Goal: Download file/media

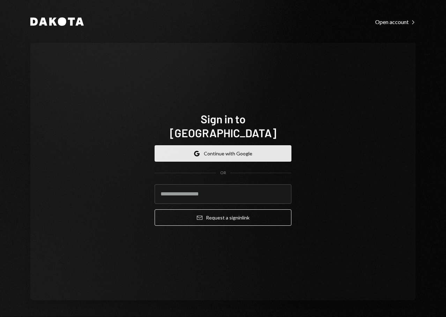
click at [236, 146] on button "Google Continue with Google" at bounding box center [222, 153] width 137 height 16
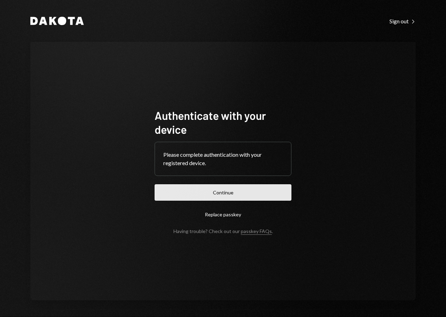
click at [194, 192] on button "Continue" at bounding box center [222, 192] width 137 height 16
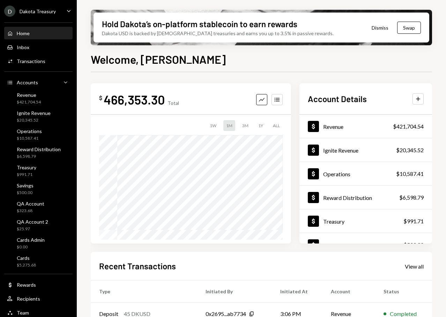
click at [44, 10] on div "Dakota Treasury" at bounding box center [38, 11] width 36 height 6
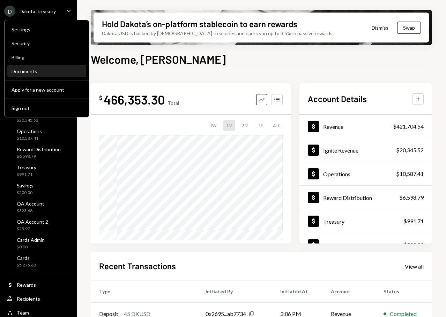
click at [31, 69] on div "Documents" at bounding box center [47, 71] width 70 height 6
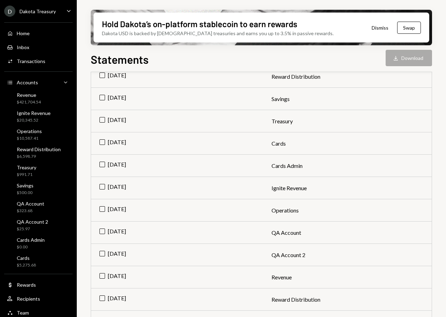
scroll to position [209, 0]
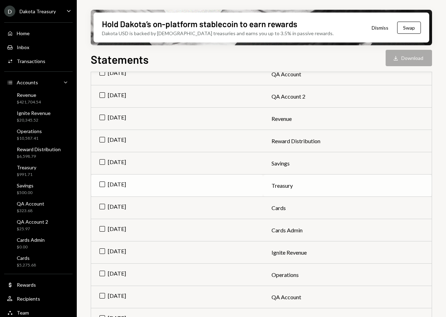
click at [199, 180] on td "[DATE]" at bounding box center [177, 186] width 172 height 22
click at [399, 61] on div "Download" at bounding box center [396, 58] width 9 height 7
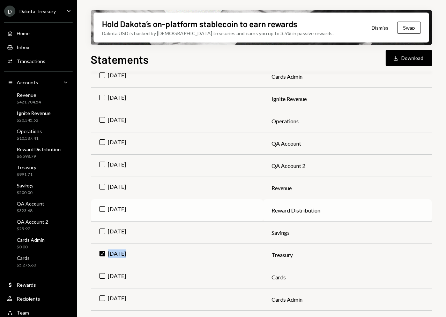
scroll to position [139, 0]
click at [100, 253] on td "Check [DATE]" at bounding box center [177, 255] width 172 height 22
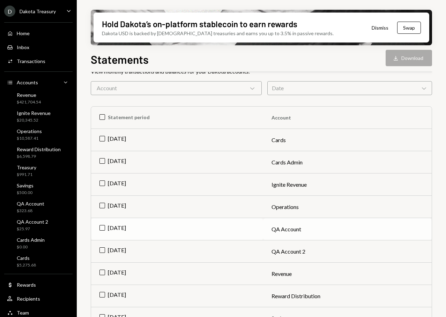
scroll to position [70, 0]
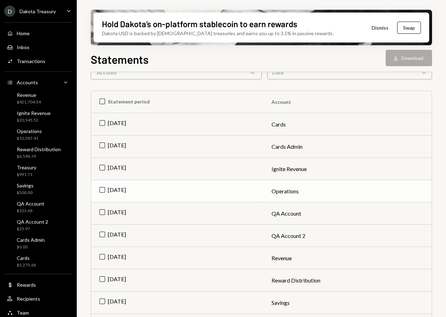
click at [99, 190] on td "[DATE]" at bounding box center [177, 191] width 172 height 22
click at [399, 58] on div "Download" at bounding box center [396, 58] width 9 height 7
click at [102, 185] on td "Check [DATE]" at bounding box center [177, 191] width 172 height 22
click at [158, 75] on div "Account Chevron Down" at bounding box center [176, 73] width 171 height 14
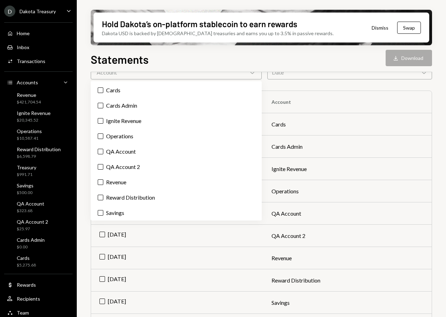
click at [288, 76] on div "Date Chevron Down" at bounding box center [349, 73] width 165 height 14
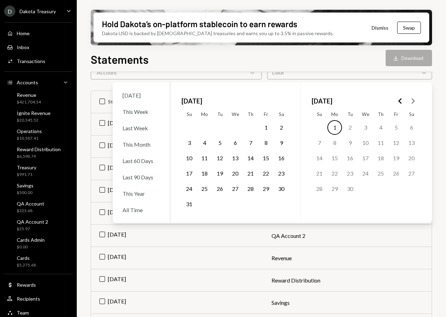
click at [288, 76] on div "Date Chevron Down" at bounding box center [349, 73] width 165 height 14
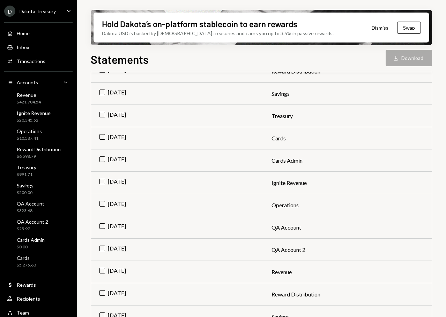
scroll to position [314, 0]
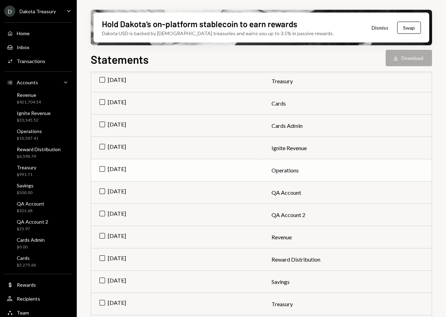
click at [207, 169] on td "[DATE]" at bounding box center [177, 170] width 172 height 22
click at [395, 58] on icon "button" at bounding box center [395, 58] width 4 height 5
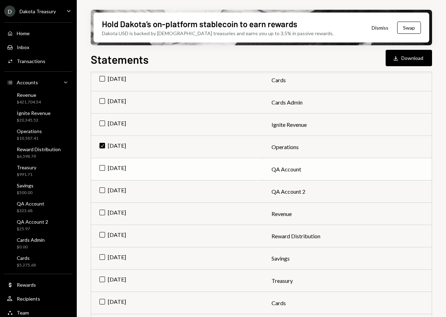
scroll to position [349, 0]
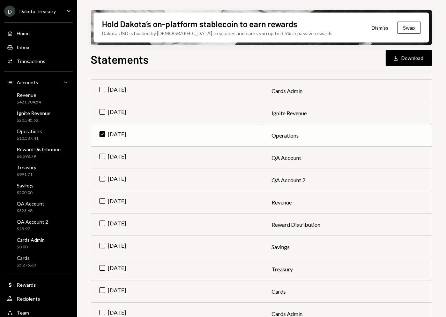
click at [105, 136] on td "Check [DATE]" at bounding box center [177, 135] width 172 height 22
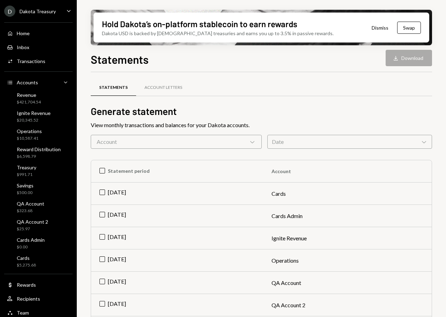
scroll to position [0, 0]
click at [231, 141] on div "Account Chevron Down" at bounding box center [176, 142] width 171 height 14
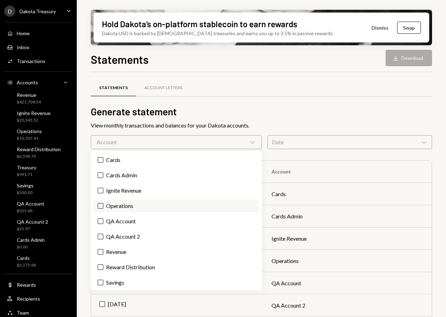
click at [130, 206] on label "Operations" at bounding box center [175, 206] width 165 height 13
click at [103, 206] on button "Operations" at bounding box center [101, 206] width 6 height 6
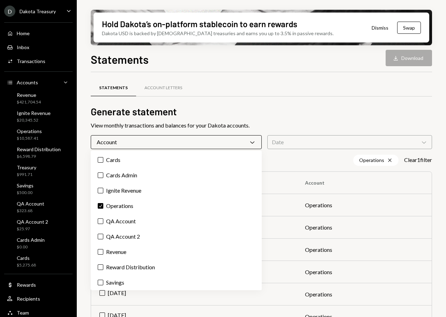
click at [272, 104] on div "Statements Account Letters" at bounding box center [261, 92] width 341 height 26
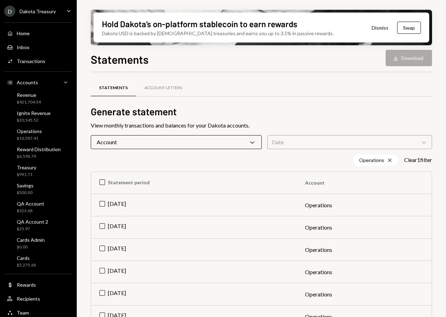
scroll to position [62, 0]
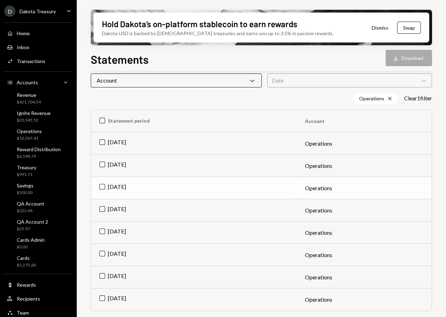
click at [152, 190] on td "[DATE]" at bounding box center [193, 188] width 205 height 22
click at [420, 65] on button "Download Download" at bounding box center [408, 58] width 46 height 16
click at [106, 184] on td "Check [DATE]" at bounding box center [193, 188] width 205 height 22
click at [125, 203] on td "[DATE]" at bounding box center [193, 210] width 205 height 22
click at [405, 51] on button "Download Download" at bounding box center [408, 58] width 46 height 16
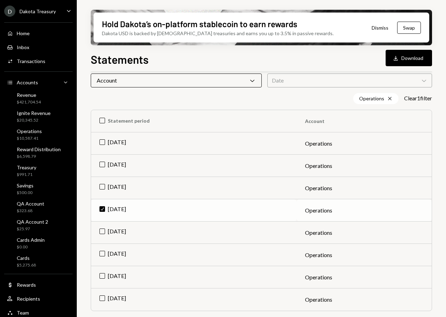
click at [102, 209] on td "Check [DATE]" at bounding box center [193, 210] width 205 height 22
click at [135, 231] on td "[DATE]" at bounding box center [193, 233] width 205 height 22
click at [399, 56] on div "Download" at bounding box center [396, 58] width 9 height 7
click at [98, 235] on td "Check [DATE]" at bounding box center [193, 233] width 205 height 22
click at [117, 251] on td "[DATE]" at bounding box center [193, 255] width 205 height 22
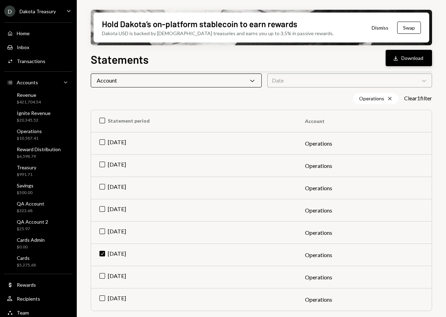
click at [401, 56] on button "Download Download" at bounding box center [408, 58] width 46 height 16
click at [104, 251] on td "Check [DATE]" at bounding box center [193, 255] width 205 height 22
click at [111, 274] on td "[DATE]" at bounding box center [193, 277] width 205 height 22
click at [400, 59] on div "Download" at bounding box center [396, 58] width 9 height 7
click at [104, 280] on td "Check [DATE]" at bounding box center [193, 277] width 205 height 22
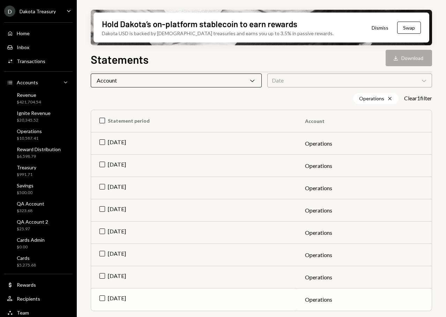
click at [103, 293] on td "[DATE]" at bounding box center [193, 300] width 205 height 22
click at [395, 58] on icon "button" at bounding box center [395, 58] width 4 height 5
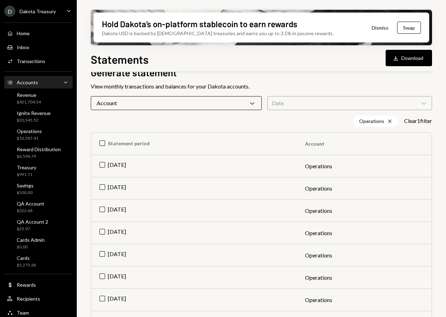
scroll to position [27, 0]
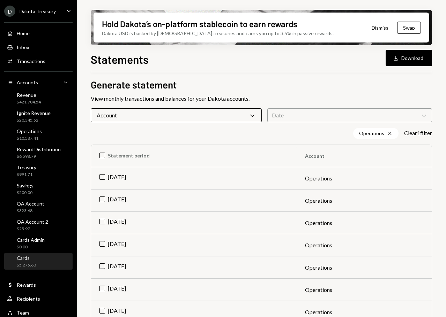
click at [16, 258] on div "Cards $5,275.68" at bounding box center [21, 261] width 29 height 13
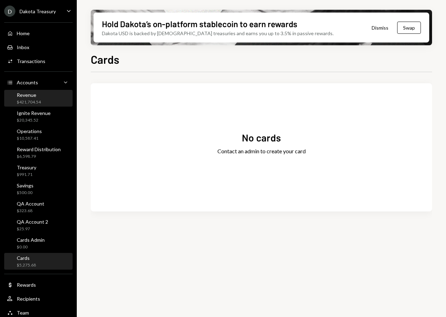
click at [37, 104] on div "$421,704.54" at bounding box center [29, 102] width 24 height 6
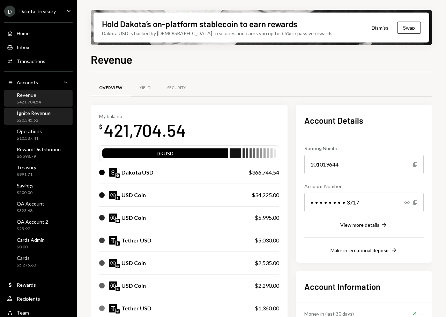
click at [35, 116] on div "Ignite Revenue" at bounding box center [34, 113] width 34 height 6
